Goal: Information Seeking & Learning: Learn about a topic

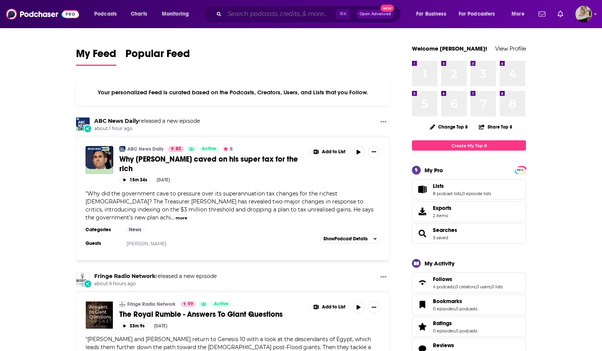
click at [242, 14] on input "Search podcasts, credits, & more..." at bounding box center [280, 14] width 111 height 12
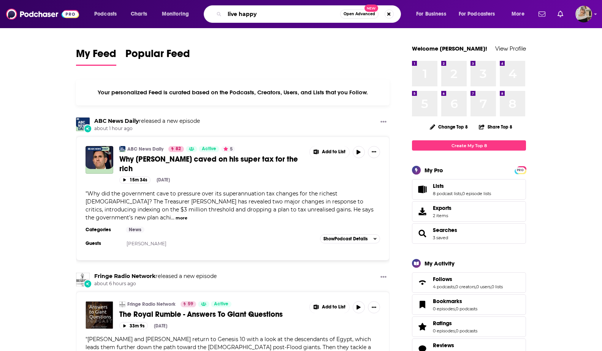
type input "live happy"
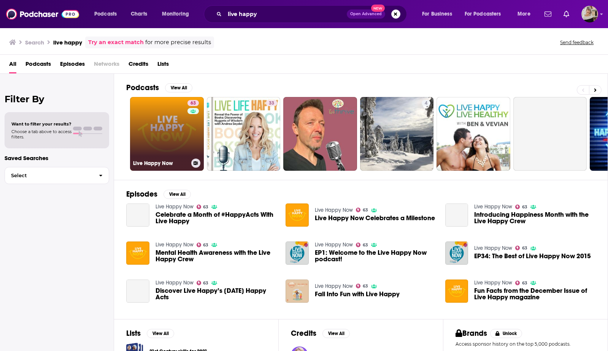
click at [168, 121] on link "63 Live Happy Now" at bounding box center [167, 134] width 74 height 74
